Goal: Task Accomplishment & Management: Complete application form

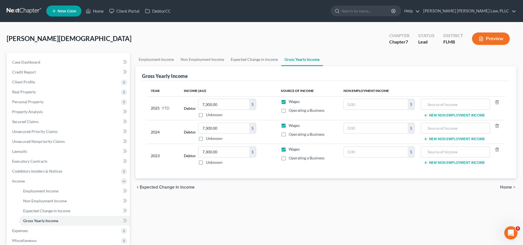
click at [21, 5] on nav "Home New Case Client Portal DebtorCC Sahil Vijay Law, PLLC kcastillocaballero@s…" at bounding box center [261, 11] width 523 height 22
click at [22, 10] on link at bounding box center [24, 11] width 35 height 10
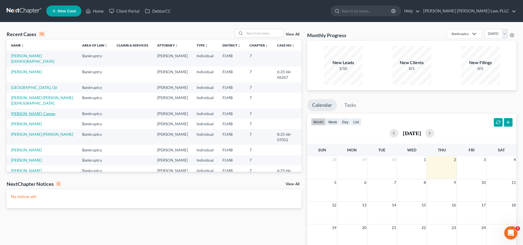
click at [29, 111] on link "Koonce, Cameo" at bounding box center [33, 113] width 44 height 5
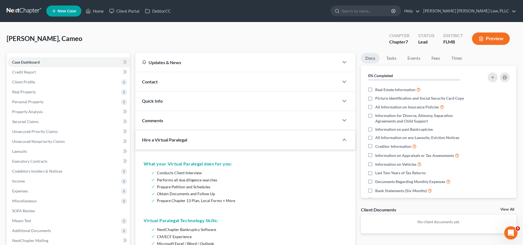
click at [17, 12] on link at bounding box center [24, 11] width 35 height 10
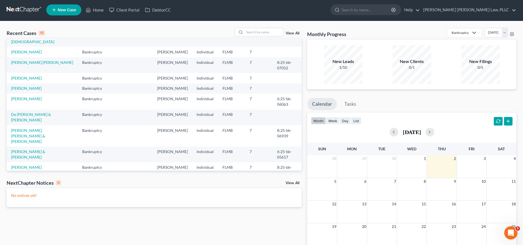
scroll to position [2, 0]
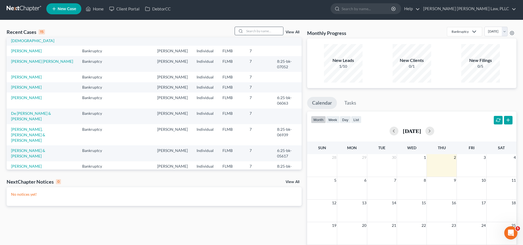
click at [257, 31] on input "search" at bounding box center [263, 31] width 39 height 8
type input "[PERSON_NAME]"
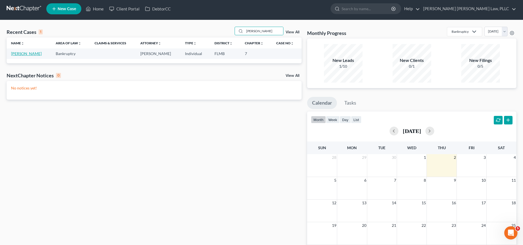
click at [36, 55] on link "[PERSON_NAME]" at bounding box center [26, 53] width 31 height 5
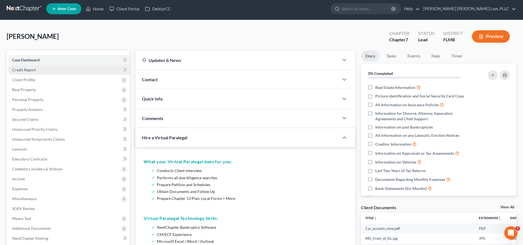
click at [28, 69] on span "Credit Report" at bounding box center [24, 69] width 24 height 5
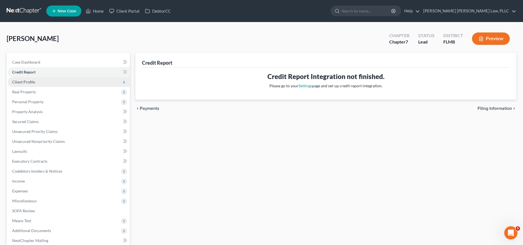
click at [36, 82] on span "Client Profile" at bounding box center [69, 82] width 122 height 10
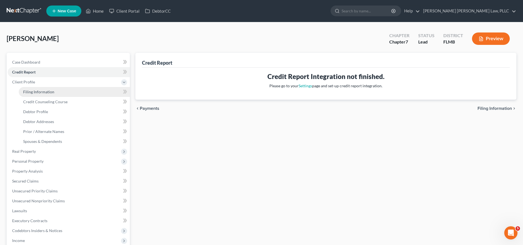
click at [41, 90] on span "Filing Information" at bounding box center [38, 92] width 31 height 5
select select "1"
select select "0"
select select "15"
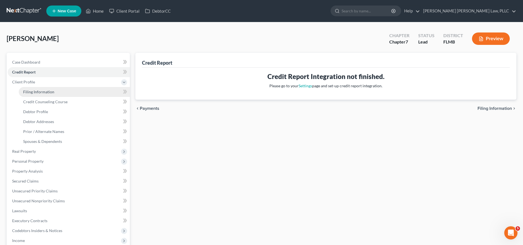
select select "0"
select select "9"
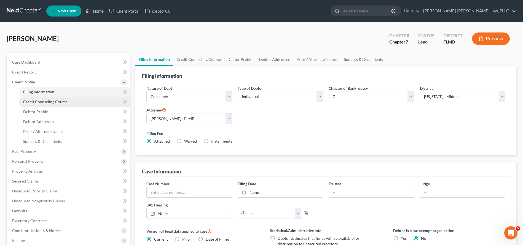
click at [46, 104] on link "Credit Counseling Course" at bounding box center [74, 102] width 111 height 10
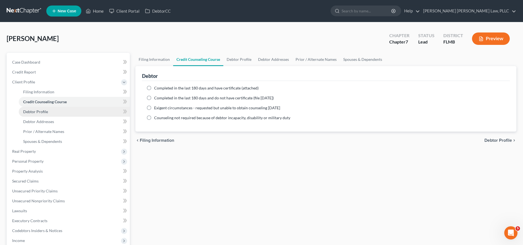
click at [52, 112] on link "Debtor Profile" at bounding box center [74, 112] width 111 height 10
select select "0"
select select "1"
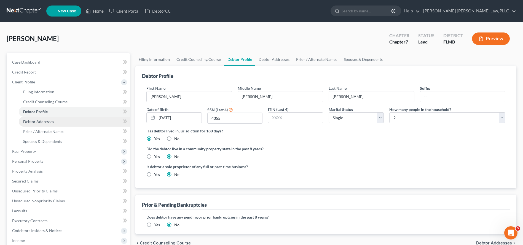
click at [56, 121] on link "Debtor Addresses" at bounding box center [74, 122] width 111 height 10
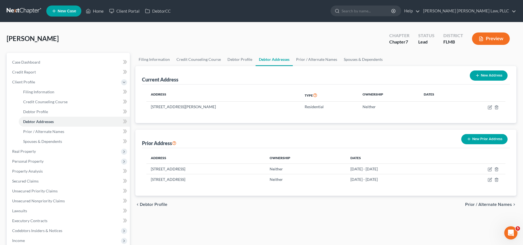
click at [257, 39] on div "[PERSON_NAME] Upgraded Chapter Chapter 7 Status Lead District [GEOGRAPHIC_DATA]…" at bounding box center [261, 41] width 509 height 24
click at [301, 62] on link "Prior / Alternate Names" at bounding box center [317, 59] width 48 height 13
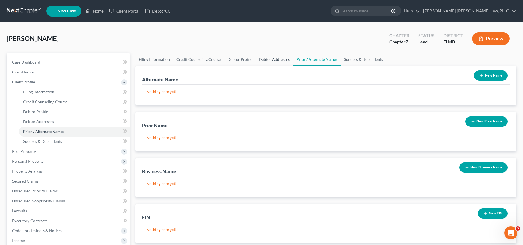
click at [279, 62] on link "Debtor Addresses" at bounding box center [273, 59] width 37 height 13
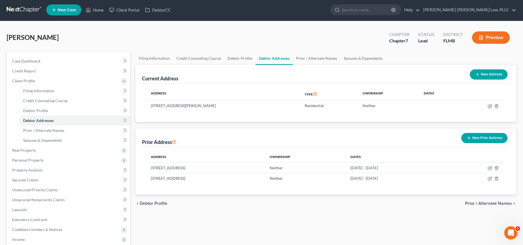
scroll to position [52, 0]
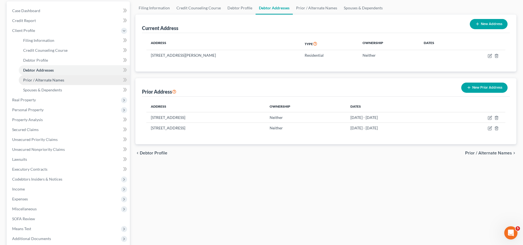
click at [50, 83] on link "Prior / Alternate Names" at bounding box center [74, 80] width 111 height 10
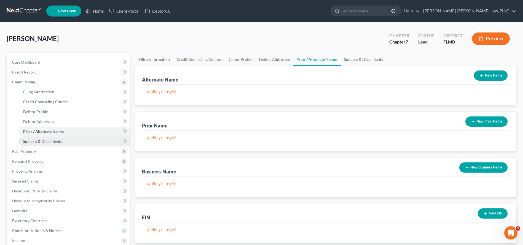
click at [64, 142] on link "Spouses & Dependents" at bounding box center [74, 142] width 111 height 10
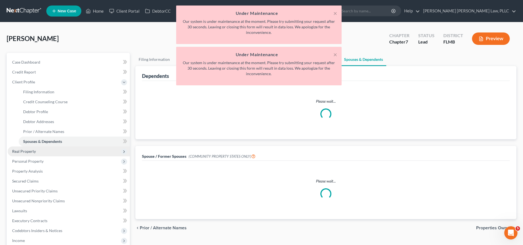
click at [60, 154] on span "Real Property" at bounding box center [69, 152] width 122 height 10
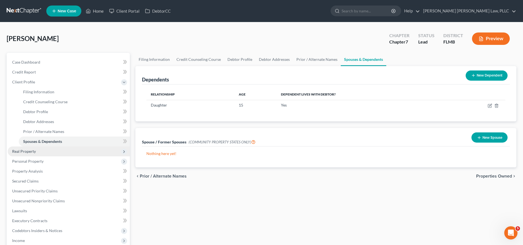
click at [40, 151] on span "Real Property" at bounding box center [69, 152] width 122 height 10
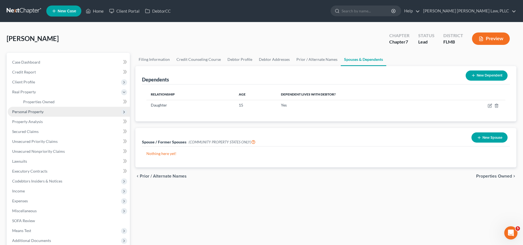
click at [40, 113] on span "Personal Property" at bounding box center [27, 111] width 31 height 5
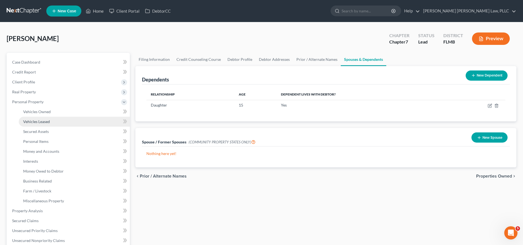
click at [43, 119] on link "Vehicles Leased" at bounding box center [74, 122] width 111 height 10
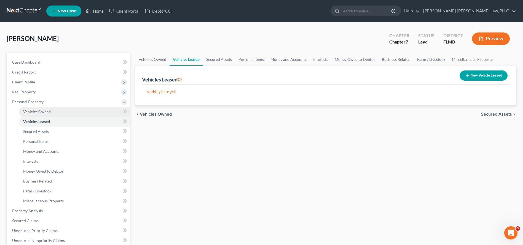
click at [42, 114] on span "Vehicles Owned" at bounding box center [37, 111] width 28 height 5
click at [43, 125] on link "Vehicles Leased" at bounding box center [74, 122] width 111 height 10
click at [45, 132] on span "Secured Assets" at bounding box center [36, 131] width 26 height 5
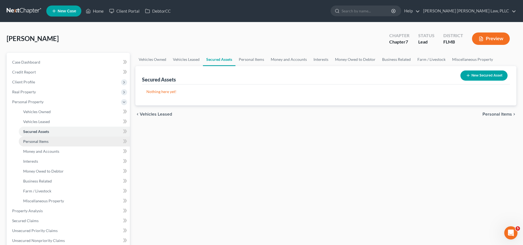
click at [46, 143] on span "Personal Items" at bounding box center [35, 141] width 25 height 5
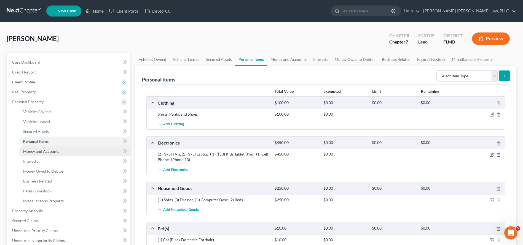
click at [48, 154] on link "Money and Accounts" at bounding box center [74, 152] width 111 height 10
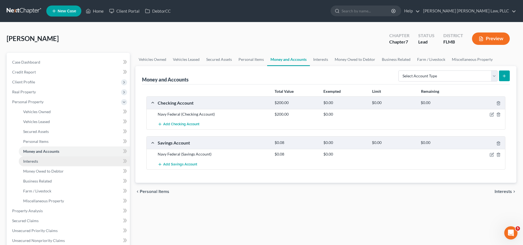
click at [48, 159] on link "Interests" at bounding box center [74, 161] width 111 height 10
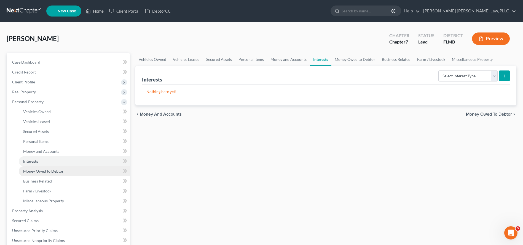
click at [48, 169] on span "Money Owed to Debtor" at bounding box center [43, 171] width 40 height 5
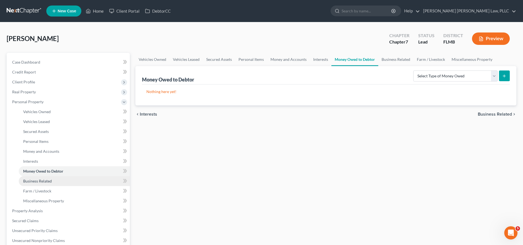
click at [55, 183] on link "Business Related" at bounding box center [74, 181] width 111 height 10
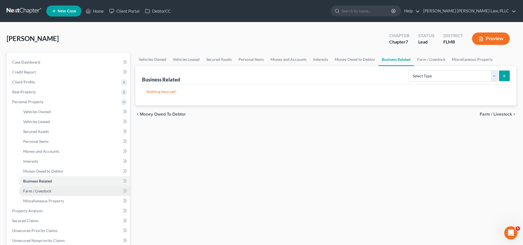
click at [58, 192] on link "Farm / Livestock" at bounding box center [74, 191] width 111 height 10
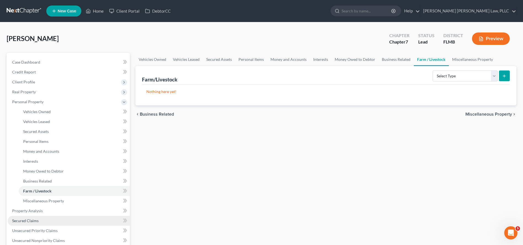
scroll to position [40, 0]
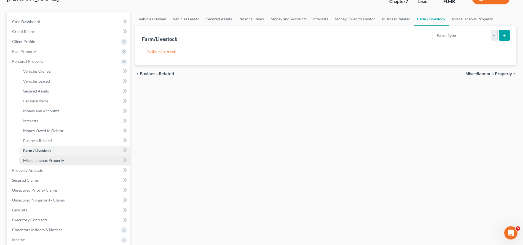
click at [53, 160] on span "Miscellaneous Property" at bounding box center [43, 160] width 41 height 5
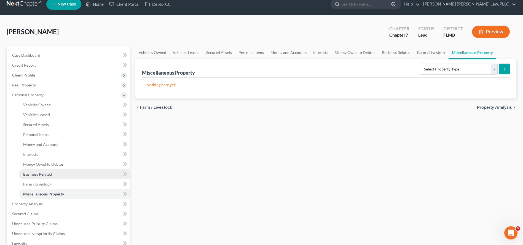
scroll to position [9, 0]
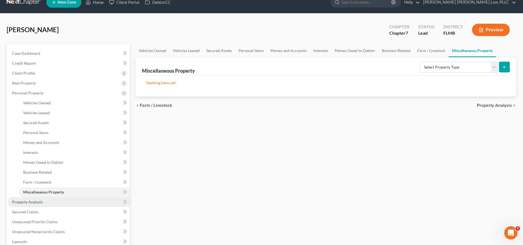
click at [44, 201] on link "Property Analysis" at bounding box center [69, 202] width 122 height 10
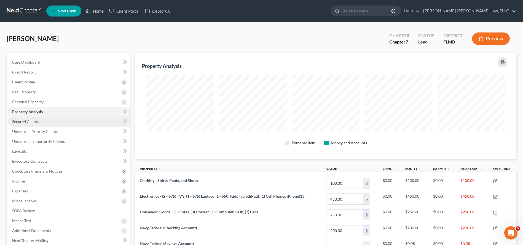
click at [39, 122] on link "Secured Claims" at bounding box center [69, 122] width 122 height 10
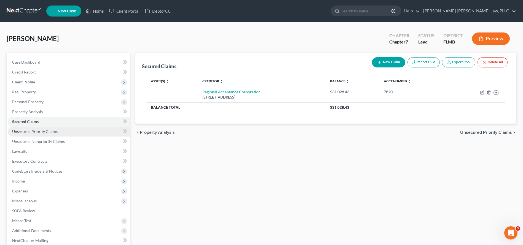
click at [45, 134] on span "Unsecured Priority Claims" at bounding box center [34, 131] width 45 height 5
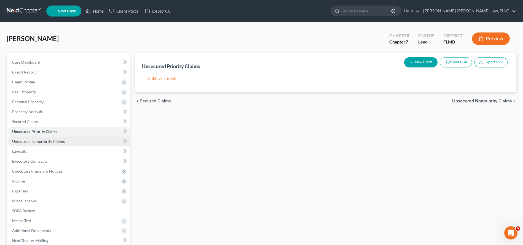
click at [48, 145] on link "Unsecured Nonpriority Claims" at bounding box center [69, 142] width 122 height 10
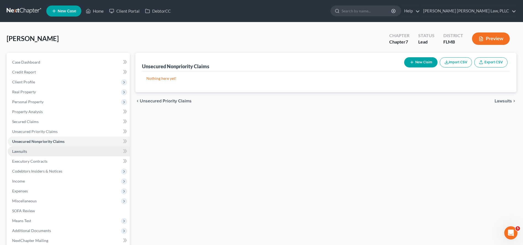
click at [60, 149] on link "Lawsuits" at bounding box center [69, 152] width 122 height 10
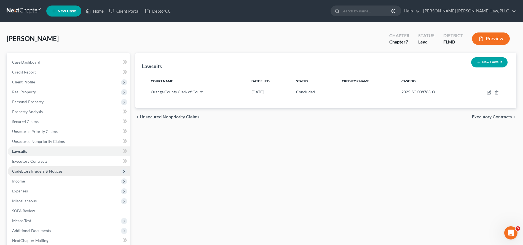
click at [55, 173] on span "Codebtors Insiders & Notices" at bounding box center [37, 171] width 50 height 5
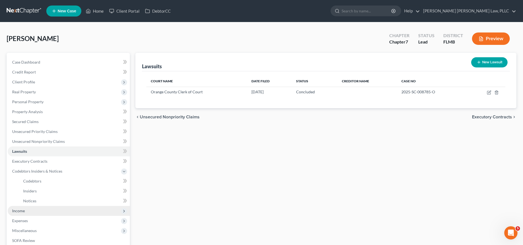
click at [49, 215] on span "Income" at bounding box center [69, 211] width 122 height 10
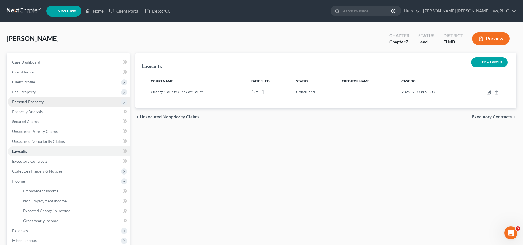
click at [31, 104] on span "Personal Property" at bounding box center [27, 101] width 31 height 5
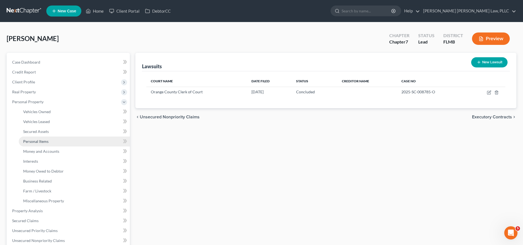
click at [34, 146] on link "Personal Items" at bounding box center [74, 142] width 111 height 10
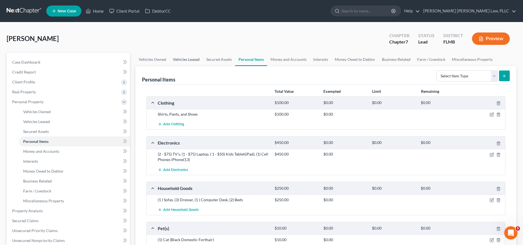
click at [201, 58] on link "Vehicles Leased" at bounding box center [185, 59] width 33 height 13
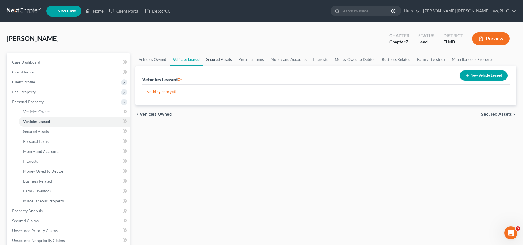
click at [210, 59] on link "Secured Assets" at bounding box center [219, 59] width 32 height 13
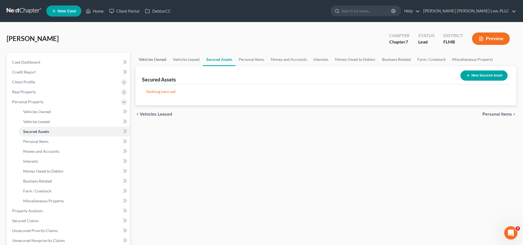
click at [157, 59] on link "Vehicles Owned" at bounding box center [152, 59] width 34 height 13
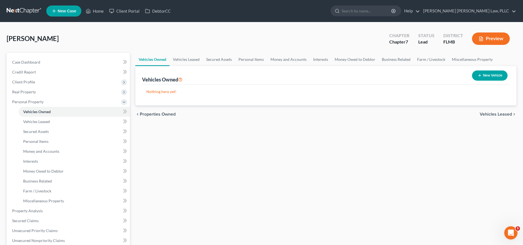
click at [487, 75] on button "New Vehicle" at bounding box center [490, 76] width 36 height 10
select select "0"
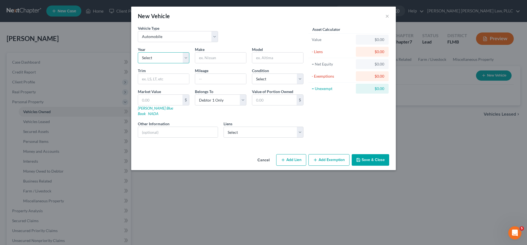
select select "1"
click at [206, 60] on input "text" at bounding box center [220, 58] width 51 height 10
type input "Mitsubishi"
type input "Outlander"
type input "Sport"
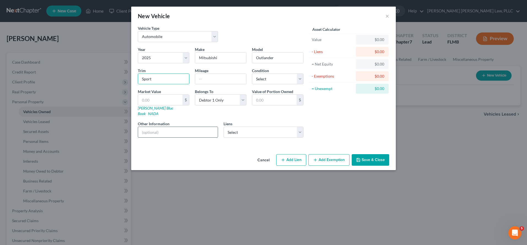
click at [185, 127] on input "text" at bounding box center [178, 132] width 80 height 10
paste input "256326"
type input "256326"
drag, startPoint x: 183, startPoint y: 127, endPoint x: 87, endPoint y: 133, distance: 96.3
click at [87, 133] on div "New Vehicle × Vehicle Type Select Automobile Truck Trailer Watercraft Aircraft …" at bounding box center [263, 122] width 527 height 245
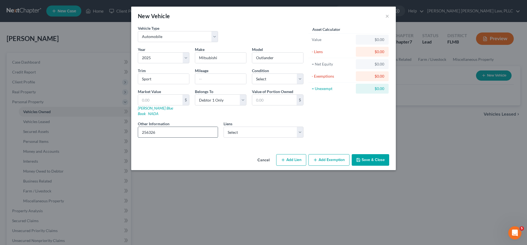
click at [171, 130] on input "256326" at bounding box center [178, 132] width 80 height 10
click at [212, 77] on input "text" at bounding box center [220, 79] width 51 height 10
click at [184, 127] on input "text" at bounding box center [178, 132] width 80 height 10
paste input "VIN: JA4ARUAU5SU010970 Style / Body: SUV 4DEngine: 2.0L I4 SMPI Gasoline"
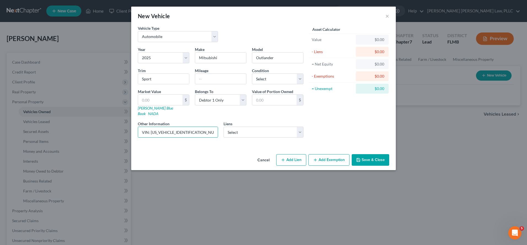
drag, startPoint x: 186, startPoint y: 131, endPoint x: 118, endPoint y: 139, distance: 68.3
click at [118, 139] on div "New Vehicle × Vehicle Type Select Automobile Truck Trailer Watercraft Aircraft …" at bounding box center [263, 122] width 527 height 245
click at [227, 121] on label "Liens" at bounding box center [227, 124] width 9 height 6
drag, startPoint x: 193, startPoint y: 128, endPoint x: 197, endPoint y: 128, distance: 4.4
click at [197, 128] on input "VIN: JA4ARUAU5SU010970 Style / Body: SUV 4DEngine: 2.0L I4 SMPI Gasoline" at bounding box center [178, 132] width 80 height 10
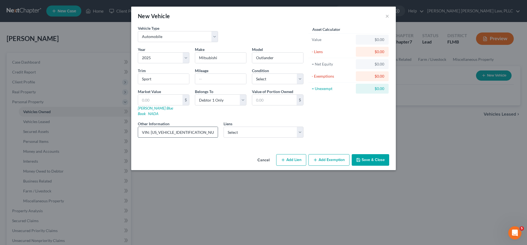
click at [193, 127] on input "VIN: JA4ARUAU5SU010970 Style / Body: SUV 4DEngine: 2.0L I4 SMPI Gasoline" at bounding box center [178, 132] width 80 height 10
drag, startPoint x: 192, startPoint y: 127, endPoint x: 201, endPoint y: 128, distance: 9.4
click at [201, 128] on input "VIN: JA4ARUAU5SU010970 Style / Body: SUV 4DEngine: 2.0L I4 SMPI Gasoline" at bounding box center [178, 132] width 80 height 10
drag, startPoint x: 202, startPoint y: 127, endPoint x: 233, endPoint y: 130, distance: 31.0
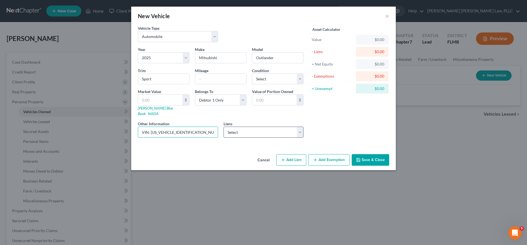
click at [233, 130] on div "Year Select 2026 2025 2024 2023 2022 2021 2020 2019 2018 2017 2016 2015 2014 20…" at bounding box center [220, 95] width 171 height 96
click at [195, 127] on input "VIN: JA4ARUAU5SU010970 Style / Body: SUV 4DEngine: 2.0L I4 SMPI Gasoline" at bounding box center [178, 132] width 80 height 10
click at [165, 129] on input "VIN: JA4ARUAU5SU010970 Style / Body: SUV 4DEngine: 2.0L I4 SMPI Gasoline" at bounding box center [178, 132] width 80 height 10
click at [164, 127] on input "VIN: JA4ARUAU5SU010970 Style / Body: SUV 4DEngine: 2.0L I4 SMPI Gasoline" at bounding box center [178, 132] width 80 height 10
click at [209, 127] on input "VIN: JA4ARUAU5SU010970 Style / Body: SUV 4D Engine: 2.0L I4 SMPI Gasoline" at bounding box center [178, 132] width 80 height 10
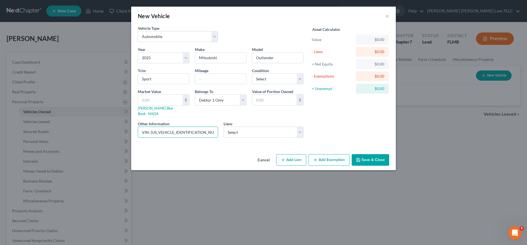
drag, startPoint x: 209, startPoint y: 127, endPoint x: 131, endPoint y: 128, distance: 78.0
click at [131, 128] on div "New Vehicle × Vehicle Type Select Automobile Truck Trailer Watercraft Aircraft …" at bounding box center [263, 122] width 527 height 245
click at [199, 127] on input "VIN: JA4ARUAU5SU010970 Style / Body: SUV 4D Engine: 2.0L I4 SMPI Gasoline" at bounding box center [178, 132] width 80 height 10
drag, startPoint x: 200, startPoint y: 126, endPoint x: 251, endPoint y: 123, distance: 51.3
click at [251, 123] on div "Year Select 2026 2025 2024 2023 2022 2021 2020 2019 2018 2017 2016 2015 2014 20…" at bounding box center [220, 95] width 171 height 96
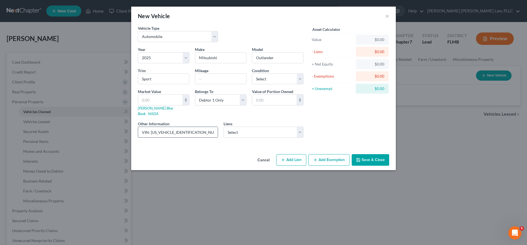
click at [202, 127] on input "VIN: JA4ARUAU5SU010970 Style / Body: SUV 4D Engine: 2.0L I4 SMPI Gasoline" at bounding box center [178, 132] width 80 height 10
drag, startPoint x: 193, startPoint y: 127, endPoint x: 212, endPoint y: 127, distance: 19.8
click at [212, 127] on input "VIN: JA4ARUAU5SU010970 Style / Body: SUV 4D Engine: 2.0L I4 SMPI Gasoline" at bounding box center [178, 132] width 80 height 10
click at [204, 129] on input "VIN: JA4ARUAU5SU010970 Style / Body: SUV 4D Engine: 2.0L I4 SMPI Gasoline" at bounding box center [178, 132] width 80 height 10
drag, startPoint x: 192, startPoint y: 127, endPoint x: 214, endPoint y: 128, distance: 22.3
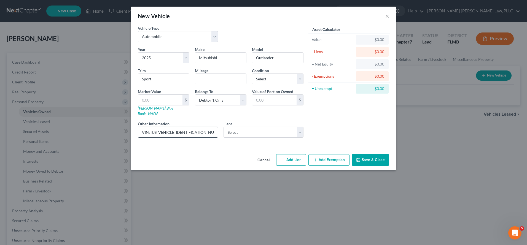
click at [214, 128] on input "VIN: JA4ARUAU5SU010970 Style / Body: SUV 4D Engine: 2.0L I4 SMPI Gasoline" at bounding box center [178, 132] width 80 height 10
click at [208, 128] on input "VIN: JA4ARUAU5SU010970 Style / Body: SUV 4D Engine: 2.0L I4 SMPI Gasoline" at bounding box center [178, 132] width 80 height 10
drag, startPoint x: 187, startPoint y: 128, endPoint x: 54, endPoint y: 124, distance: 132.9
click at [54, 124] on div "New Vehicle × Vehicle Type Select Automobile Truck Trailer Watercraft Aircraft …" at bounding box center [263, 122] width 527 height 245
type input "VIN: JA4ARUAU5SU010970 Style / Body: SUV 4D Engine: 2.0L I4 SMPI Gasoline"
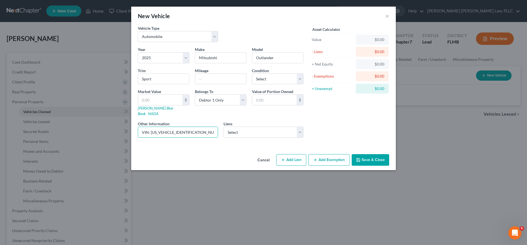
click at [230, 136] on div "Year Select 2026 2025 2024 2023 2022 2021 2020 2019 2018 2017 2016 2015 2014 20…" at bounding box center [220, 95] width 171 height 96
click at [156, 101] on input "text" at bounding box center [160, 100] width 44 height 10
type input "2"
type input "2.00"
type input "29"
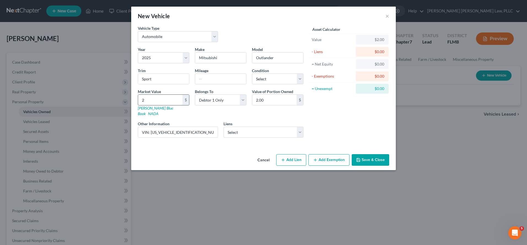
type input "29.00"
type input "290"
type input "290.00"
type input "2900"
type input "2,900.00"
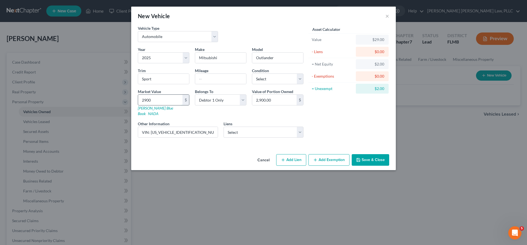
type input "29002"
type input "29,002.00"
type input "29,002"
click at [261, 63] on div "Year Select 2026 2025 2024 2023 2022 2021 2020 2019 2018 2017 2016 2015 2014 20…" at bounding box center [220, 95] width 171 height 96
select select "0"
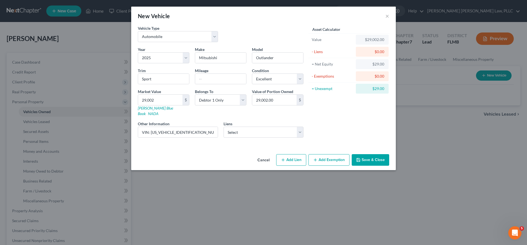
click at [333, 93] on div "= Unexempt" at bounding box center [332, 89] width 46 height 10
click at [359, 158] on icon "button" at bounding box center [357, 159] width 3 height 3
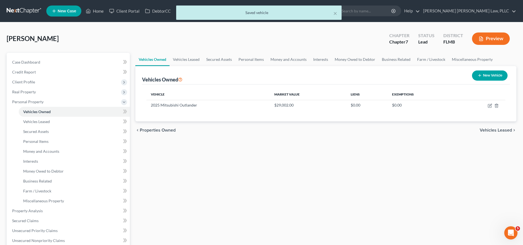
scroll to position [137, 0]
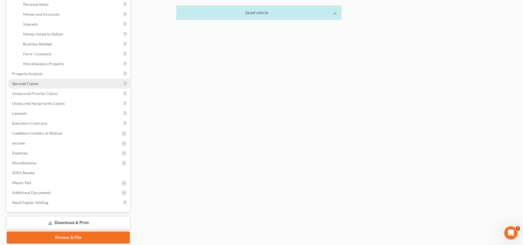
click at [28, 86] on link "Secured Claims" at bounding box center [69, 84] width 122 height 10
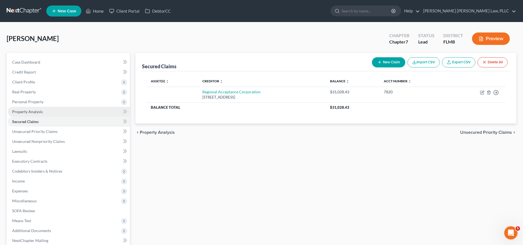
scroll to position [58, 0]
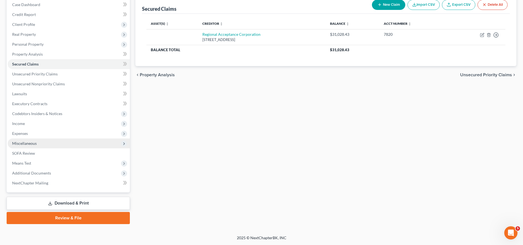
click at [40, 144] on span "Miscellaneous" at bounding box center [69, 144] width 122 height 10
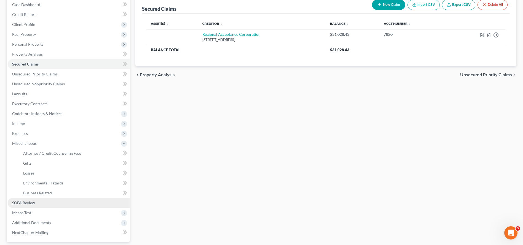
click at [29, 206] on link "SOFA Review" at bounding box center [69, 203] width 122 height 10
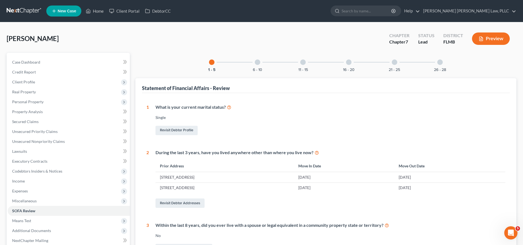
click at [258, 59] on div "6 - 10" at bounding box center [257, 62] width 19 height 19
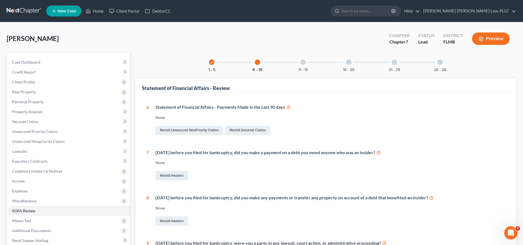
click at [305, 64] on div "11 - 15" at bounding box center [302, 62] width 19 height 19
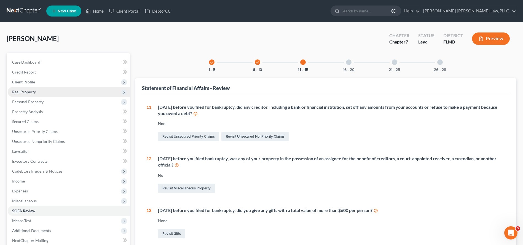
click at [58, 91] on span "Real Property" at bounding box center [69, 92] width 122 height 10
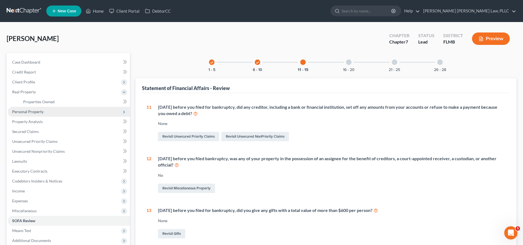
click at [61, 112] on span "Personal Property" at bounding box center [69, 112] width 122 height 10
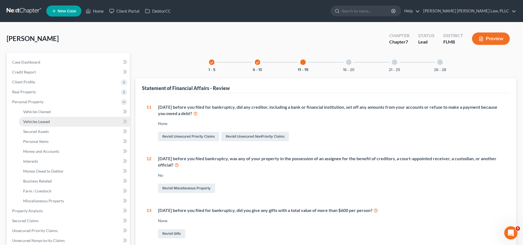
click at [61, 118] on link "Vehicles Leased" at bounding box center [74, 122] width 111 height 10
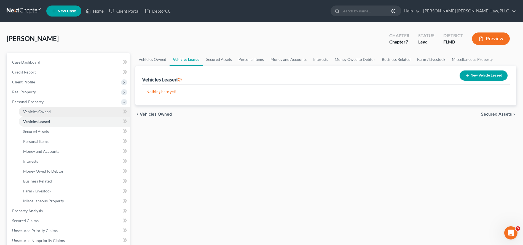
click at [62, 113] on link "Vehicles Owned" at bounding box center [74, 112] width 111 height 10
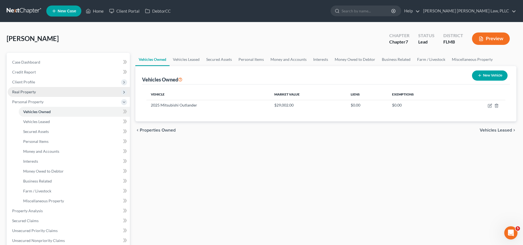
scroll to position [55, 0]
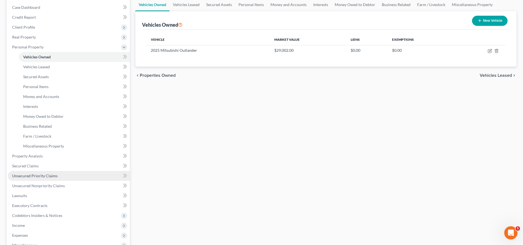
click at [31, 176] on span "Unsecured Priority Claims" at bounding box center [34, 176] width 45 height 5
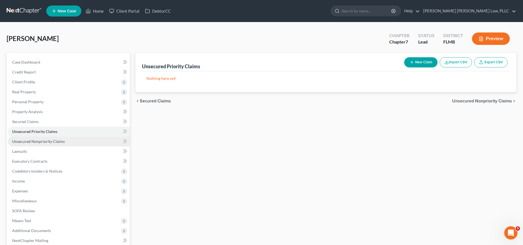
click at [31, 137] on link "Unsecured Nonpriority Claims" at bounding box center [69, 142] width 122 height 10
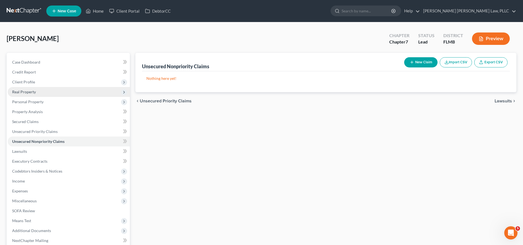
click at [44, 89] on span "Real Property" at bounding box center [69, 92] width 122 height 10
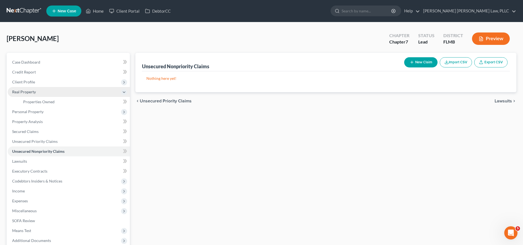
click at [66, 94] on span "Real Property" at bounding box center [69, 92] width 122 height 10
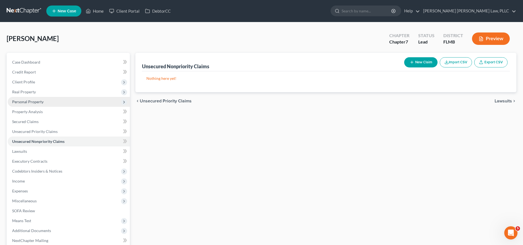
click at [69, 102] on span "Personal Property" at bounding box center [69, 102] width 122 height 10
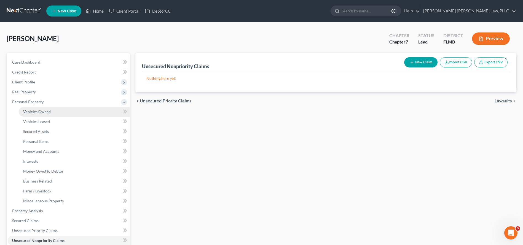
click at [69, 109] on link "Vehicles Owned" at bounding box center [74, 112] width 111 height 10
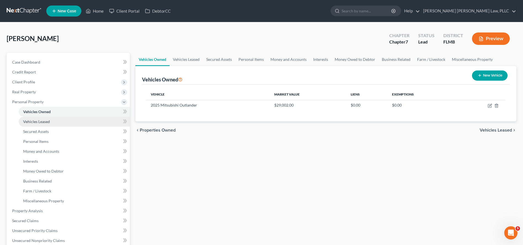
click at [63, 121] on link "Vehicles Leased" at bounding box center [74, 122] width 111 height 10
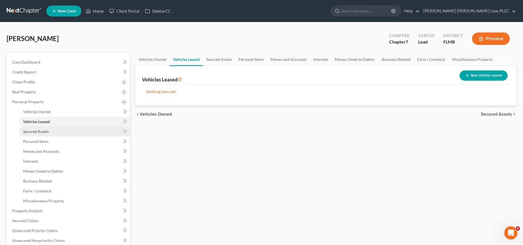
click at [63, 129] on link "Secured Assets" at bounding box center [74, 132] width 111 height 10
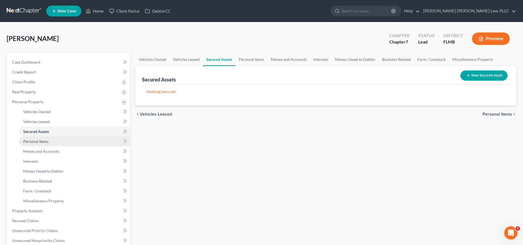
click at [65, 141] on link "Personal Items" at bounding box center [74, 142] width 111 height 10
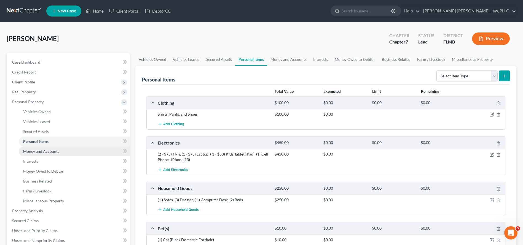
click at [67, 153] on link "Money and Accounts" at bounding box center [74, 152] width 111 height 10
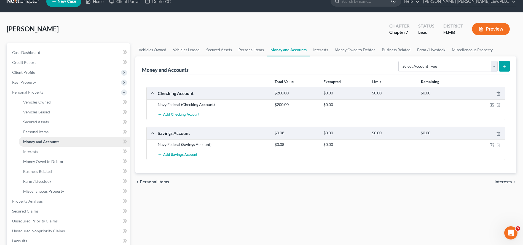
scroll to position [16, 0]
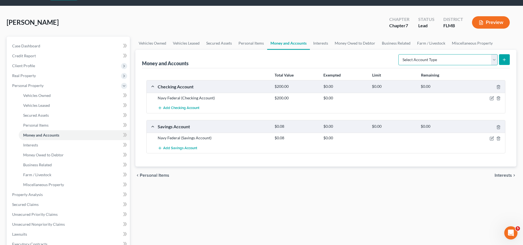
select select "checking"
click at [507, 60] on button "submit" at bounding box center [504, 59] width 11 height 11
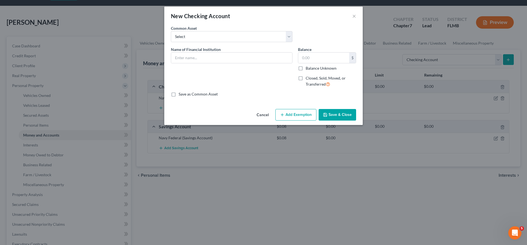
click at [218, 45] on div "Common Asset Select JP Morgan Chase Bank (Ac. No. 000000536882116) First Citize…" at bounding box center [263, 35] width 191 height 21
click at [213, 59] on input "text" at bounding box center [231, 58] width 121 height 10
type input "Cash App"
click at [350, 113] on button "Save & Close" at bounding box center [336, 115] width 37 height 12
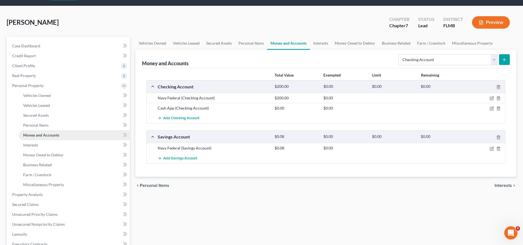
click at [50, 140] on link "Money and Accounts" at bounding box center [74, 135] width 111 height 10
click at [50, 148] on link "Interests" at bounding box center [74, 145] width 111 height 10
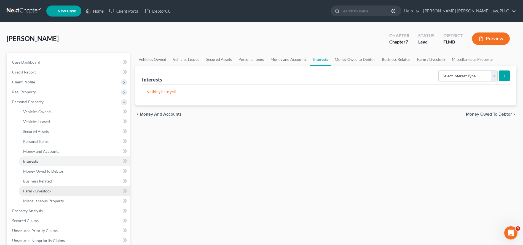
scroll to position [47, 0]
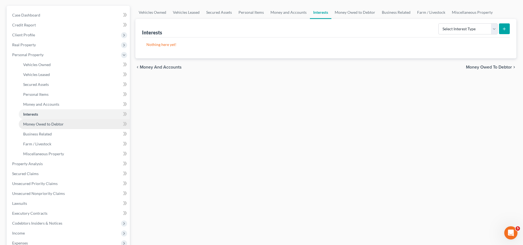
click at [58, 124] on span "Money Owed to Debtor" at bounding box center [43, 124] width 40 height 5
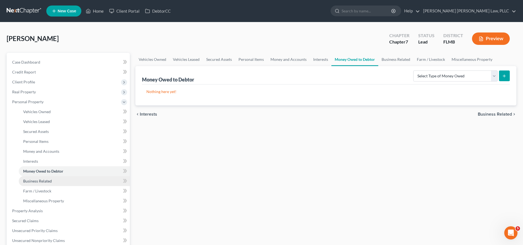
click at [58, 182] on link "Business Related" at bounding box center [74, 181] width 111 height 10
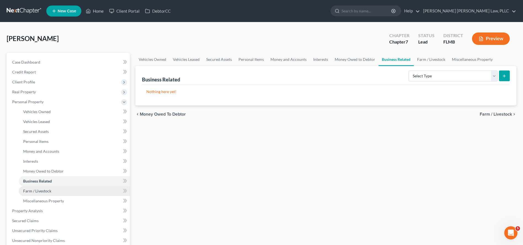
click at [61, 194] on link "Farm / Livestock" at bounding box center [74, 191] width 111 height 10
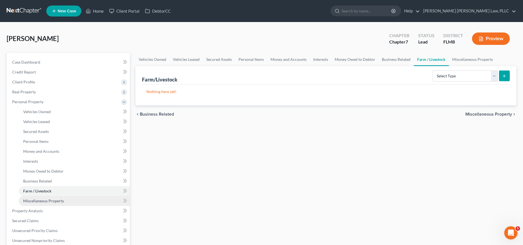
click at [61, 206] on link "Miscellaneous Property" at bounding box center [74, 201] width 111 height 10
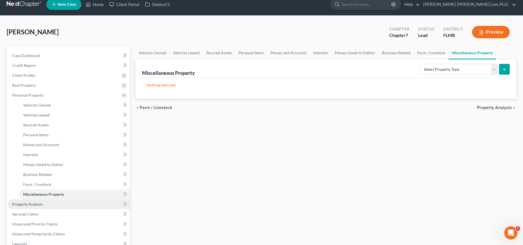
scroll to position [18, 0]
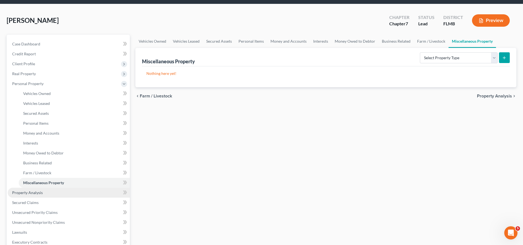
click at [65, 193] on link "Property Analysis" at bounding box center [69, 193] width 122 height 10
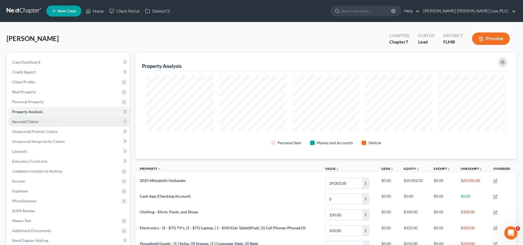
scroll to position [275389, 275114]
click at [56, 121] on link "Secured Claims" at bounding box center [69, 122] width 122 height 10
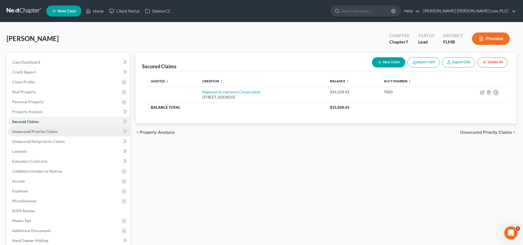
click at [56, 130] on span "Unsecured Priority Claims" at bounding box center [34, 131] width 45 height 5
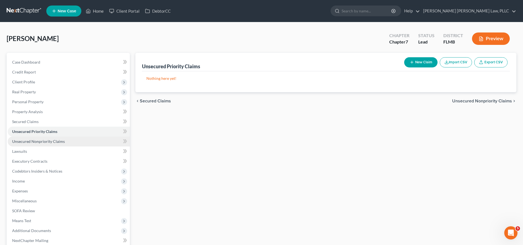
click at [56, 142] on span "Unsecured Nonpriority Claims" at bounding box center [38, 141] width 53 height 5
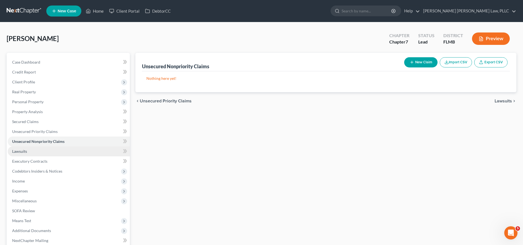
click at [55, 153] on link "Lawsuits" at bounding box center [69, 152] width 122 height 10
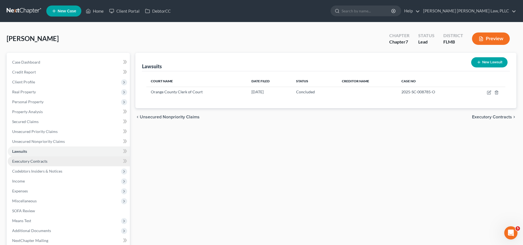
click at [54, 162] on link "Executory Contracts" at bounding box center [69, 161] width 122 height 10
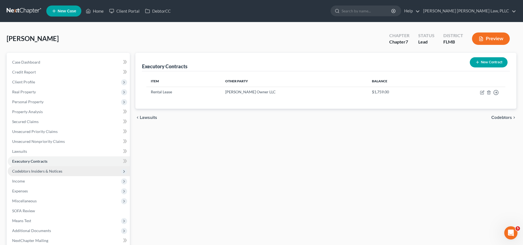
click at [53, 176] on span "Codebtors Insiders & Notices" at bounding box center [69, 171] width 122 height 10
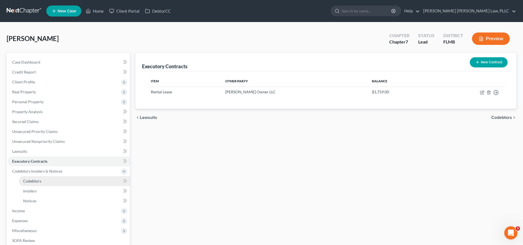
click at [53, 180] on link "Codebtors" at bounding box center [74, 181] width 111 height 10
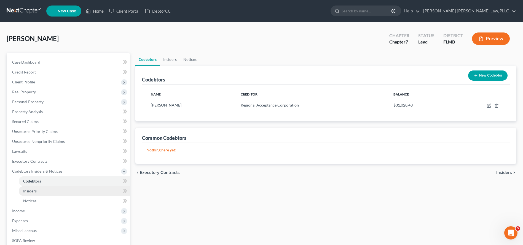
click at [53, 188] on link "Insiders" at bounding box center [74, 191] width 111 height 10
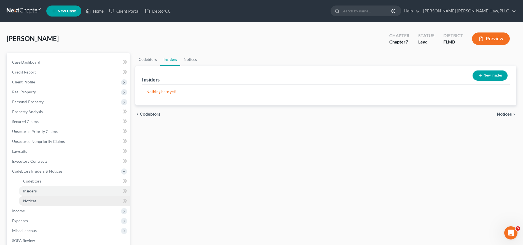
click at [53, 199] on link "Notices" at bounding box center [74, 201] width 111 height 10
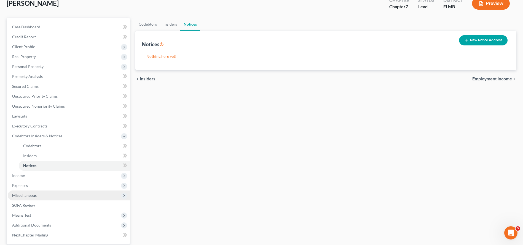
scroll to position [72, 0]
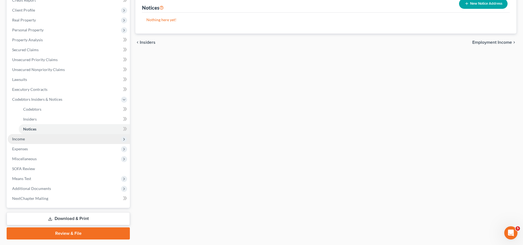
click at [58, 141] on span "Income" at bounding box center [69, 139] width 122 height 10
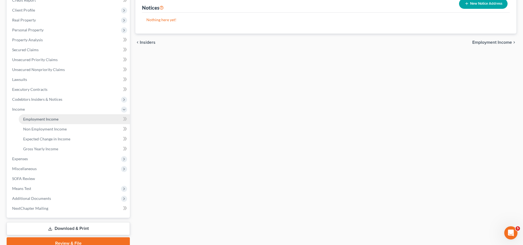
click at [57, 119] on span "Employment Income" at bounding box center [40, 119] width 35 height 5
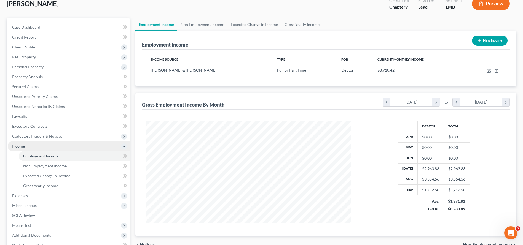
scroll to position [36, 0]
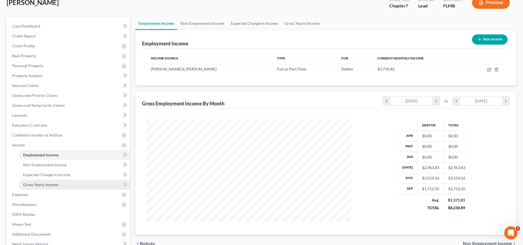
click at [52, 186] on span "Gross Yearly Income" at bounding box center [40, 184] width 35 height 5
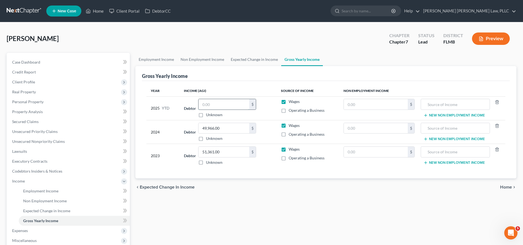
click at [233, 106] on input "text" at bounding box center [223, 104] width 51 height 10
drag, startPoint x: 213, startPoint y: 105, endPoint x: 184, endPoint y: 105, distance: 28.9
click at [184, 105] on div "Debtor 27.00 $ Unknown Balance Undetermined 27 $ Unknown" at bounding box center [228, 108] width 88 height 19
type input "39,688"
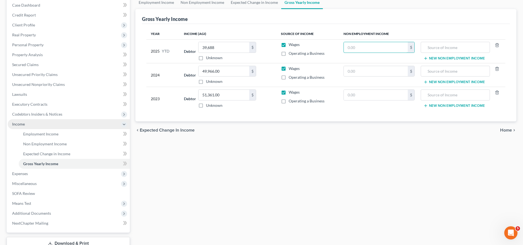
scroll to position [97, 0]
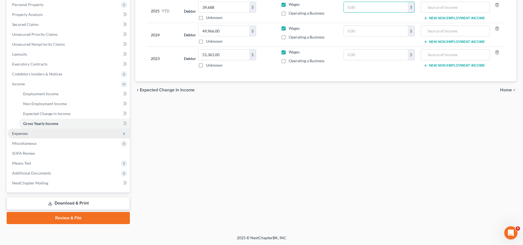
click at [76, 134] on span "Expenses" at bounding box center [69, 134] width 122 height 10
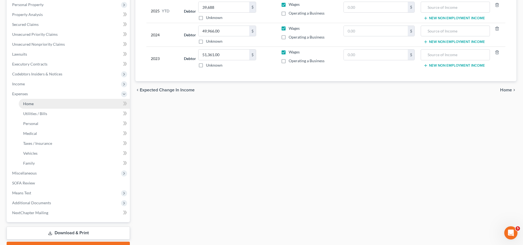
click at [78, 101] on link "Home" at bounding box center [74, 104] width 111 height 10
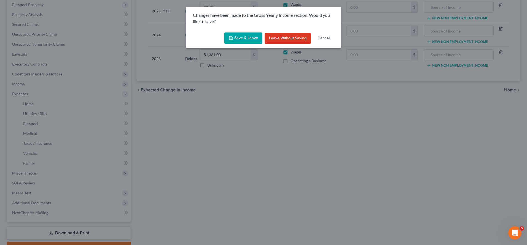
click at [253, 35] on button "Save & Leave" at bounding box center [243, 39] width 38 height 12
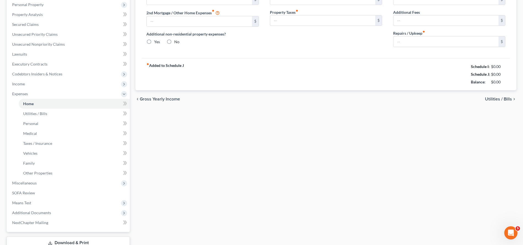
type input "1,879.00"
type input "0.00"
radio input "true"
type input "17.00"
type input "0.00"
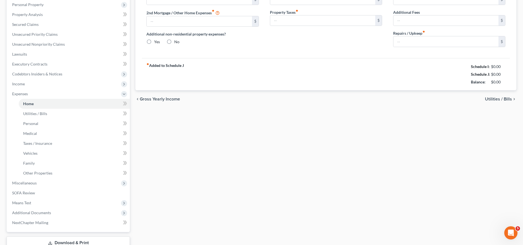
type input "0.00"
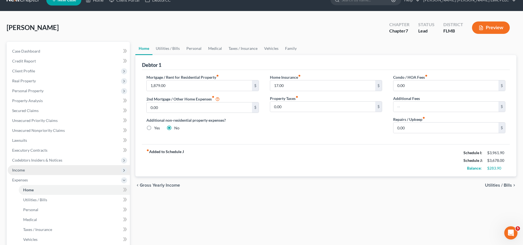
scroll to position [127, 0]
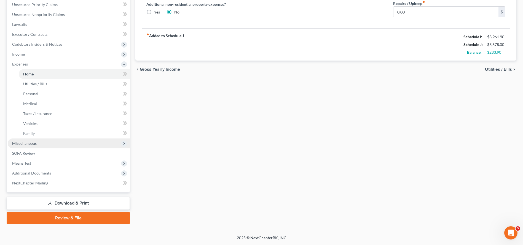
click at [90, 147] on span "Miscellaneous" at bounding box center [69, 144] width 122 height 10
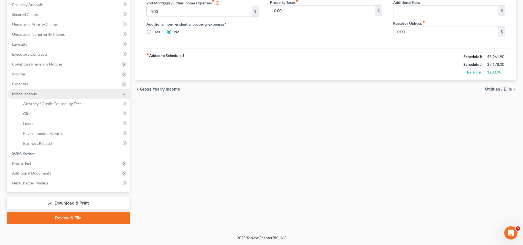
scroll to position [107, 0]
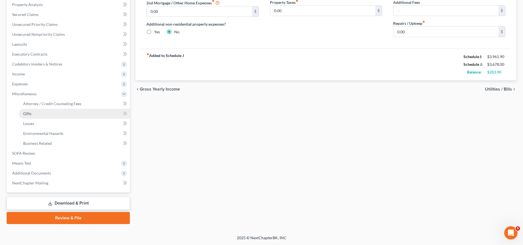
click at [90, 109] on link "Gifts" at bounding box center [74, 114] width 111 height 10
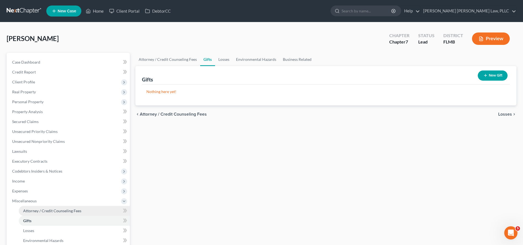
click at [55, 209] on span "Attorney / Credit Counseling Fees" at bounding box center [52, 211] width 58 height 5
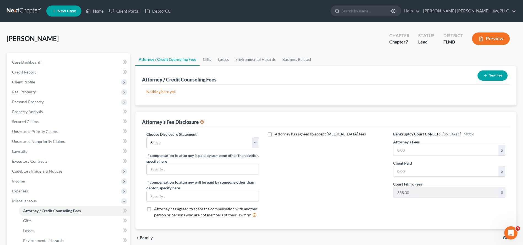
click at [496, 74] on button "New Fee" at bounding box center [492, 76] width 30 height 10
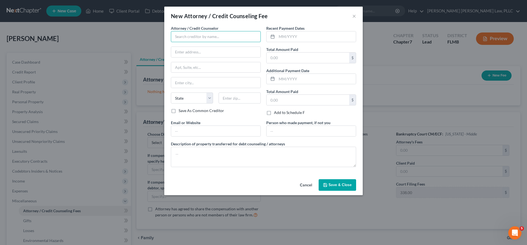
click at [225, 36] on input "text" at bounding box center [216, 36] width 90 height 11
type input "D"
click at [307, 185] on button "Cancel" at bounding box center [305, 185] width 21 height 11
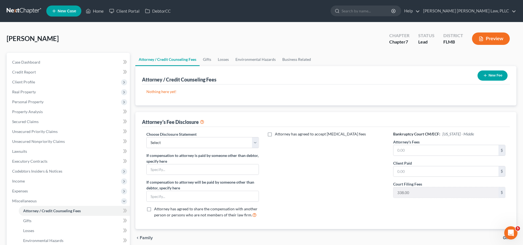
scroll to position [61, 0]
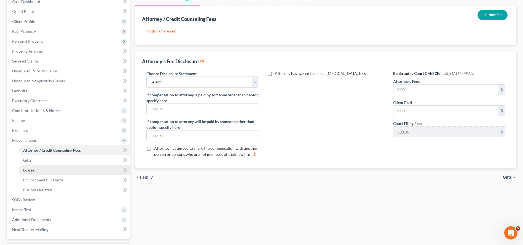
click at [45, 171] on link "Losses" at bounding box center [74, 170] width 111 height 10
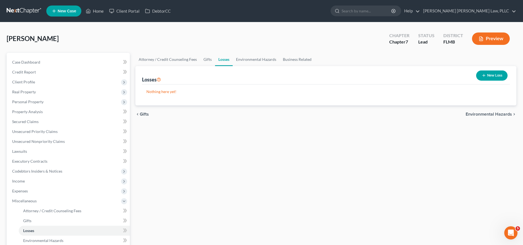
click at [486, 74] on button "New Loss" at bounding box center [491, 76] width 31 height 10
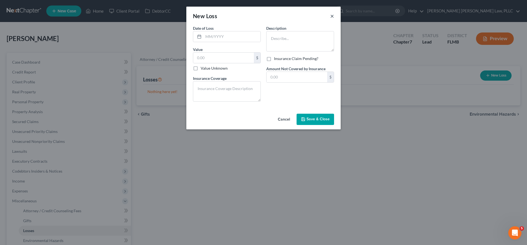
click at [333, 13] on button "×" at bounding box center [332, 16] width 4 height 7
